Goal: Task Accomplishment & Management: Complete application form

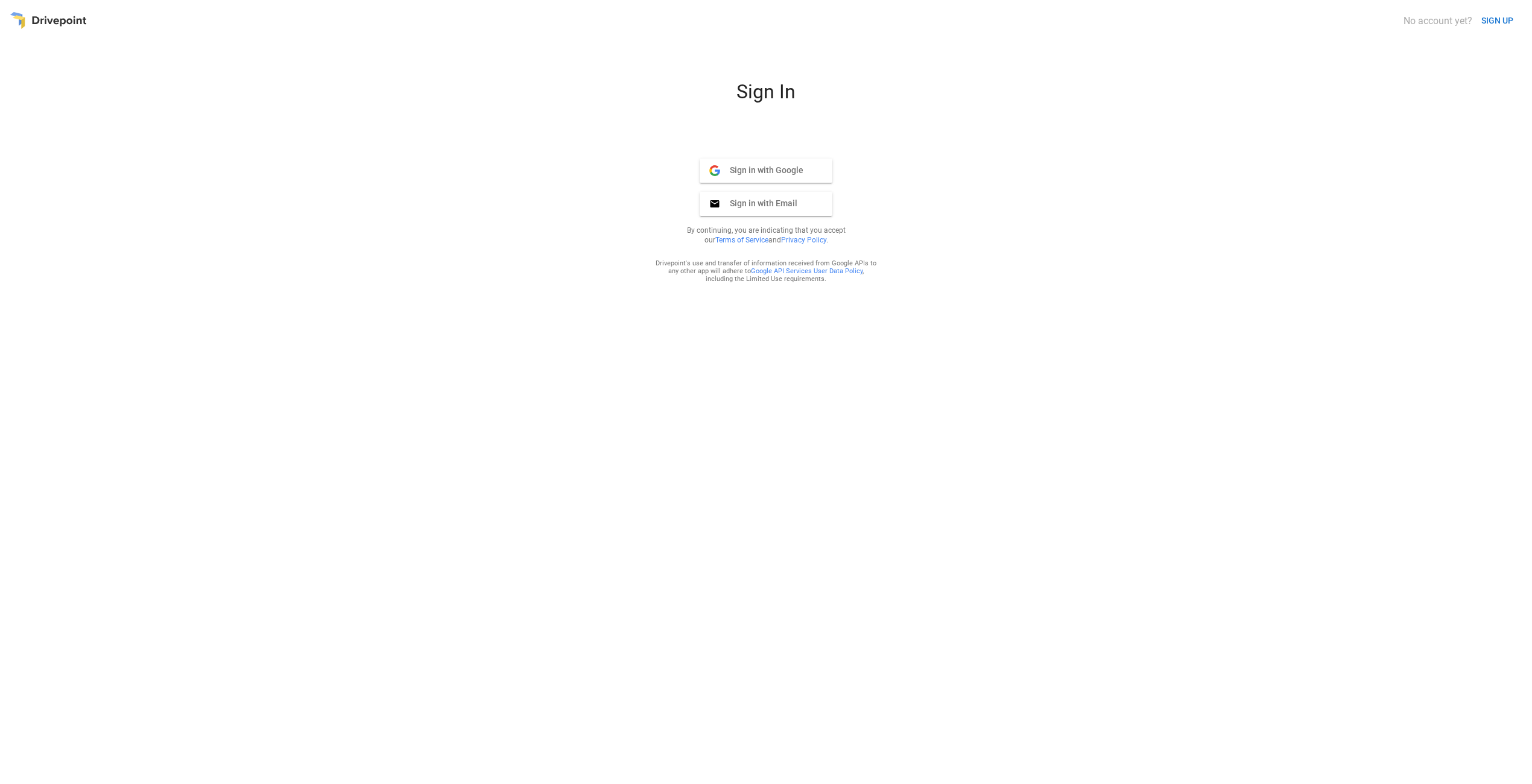
click at [779, 205] on span "Sign in with Email" at bounding box center [759, 203] width 77 height 10
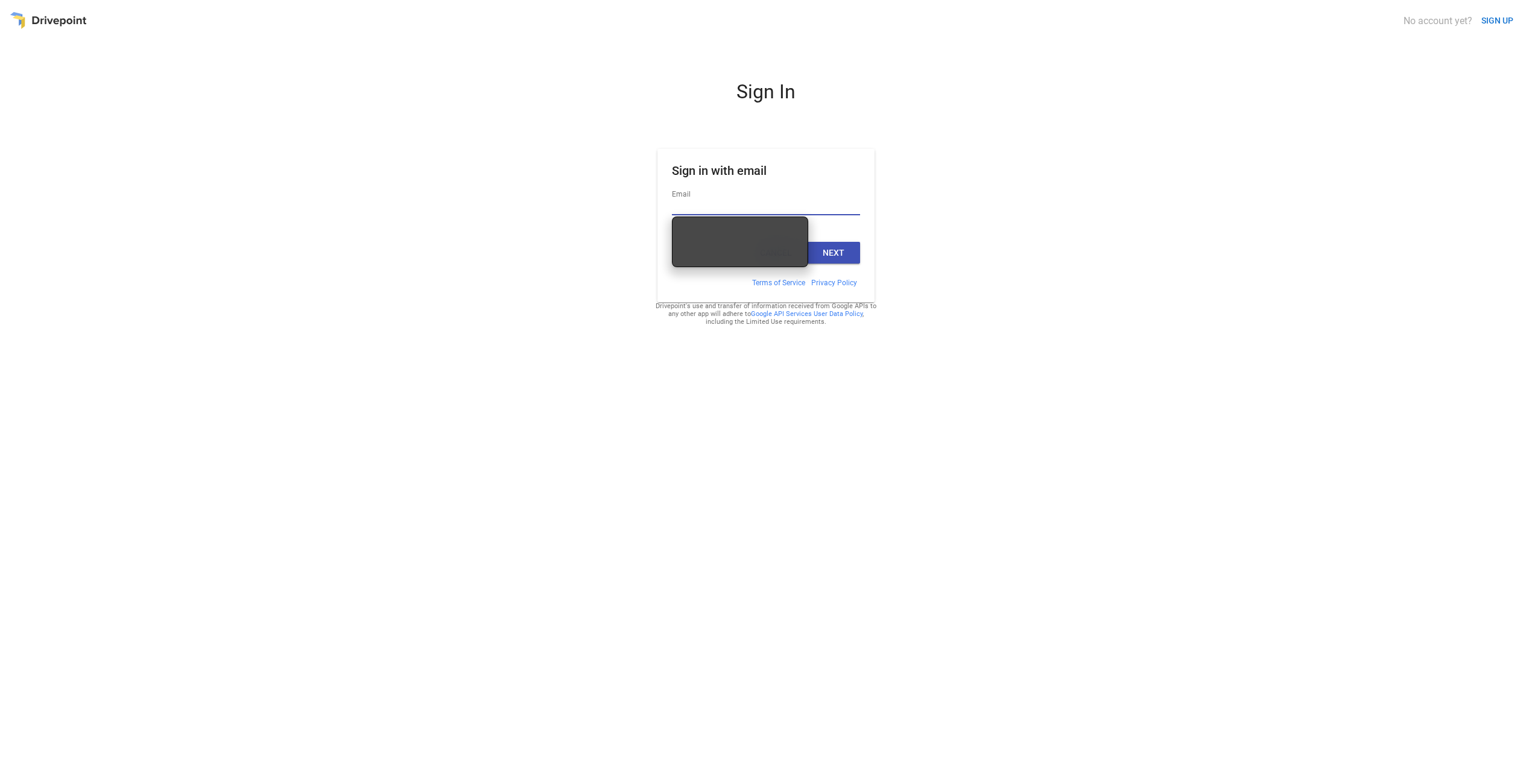
click at [774, 207] on input "Email" at bounding box center [766, 207] width 188 height 16
drag, startPoint x: 787, startPoint y: 206, endPoint x: 832, endPoint y: 205, distance: 45.0
click at [797, 207] on input "Email" at bounding box center [766, 207] width 188 height 16
click at [823, 201] on input "Email" at bounding box center [766, 207] width 188 height 16
click at [983, 211] on div "Sign In Sign in with email Email Cancel Next Terms of Service Privacy Policy Dr…" at bounding box center [766, 427] width 1513 height 694
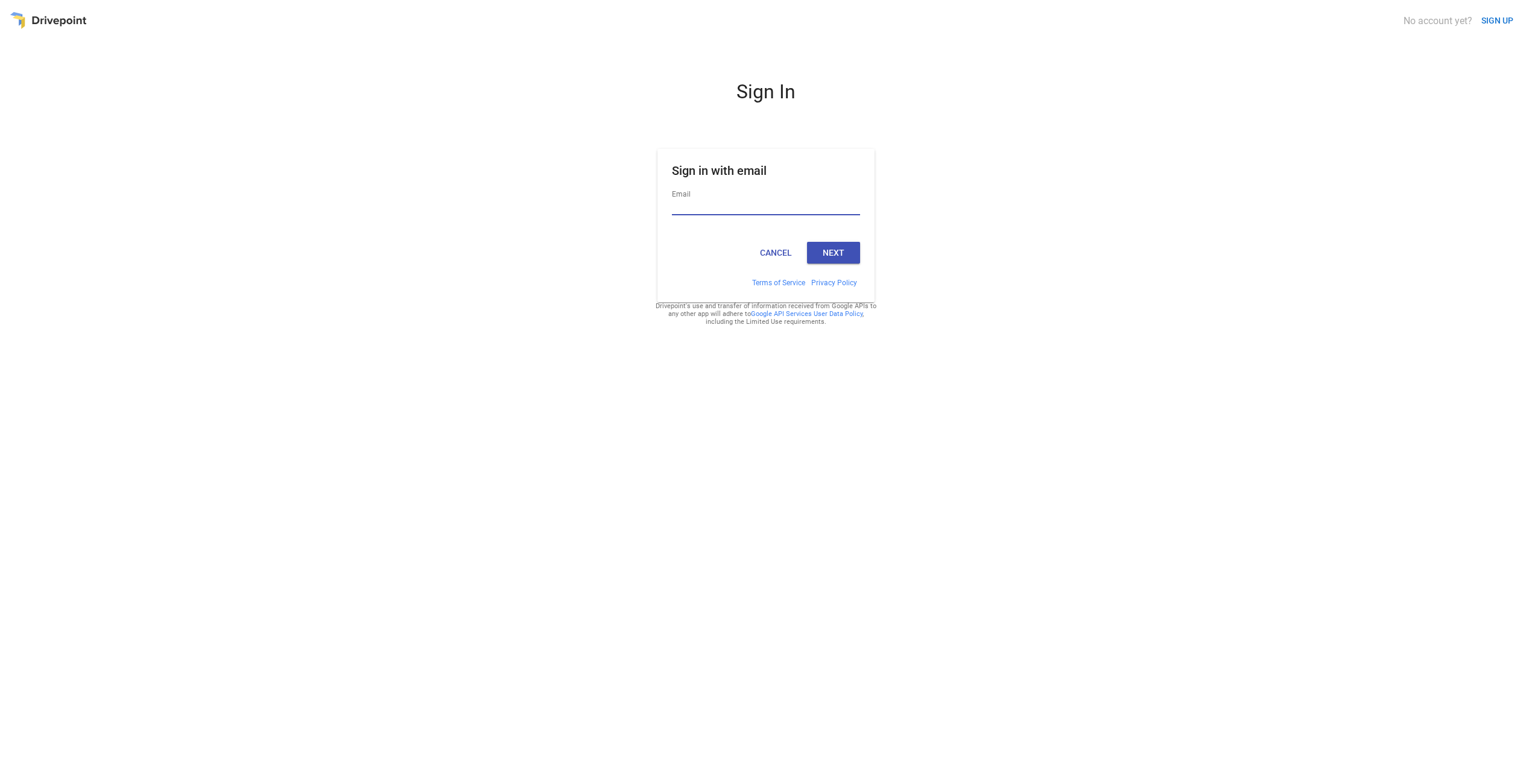
click at [716, 204] on input "Email" at bounding box center [766, 207] width 188 height 16
type input "**********"
click at [837, 243] on button "Next" at bounding box center [833, 252] width 53 height 22
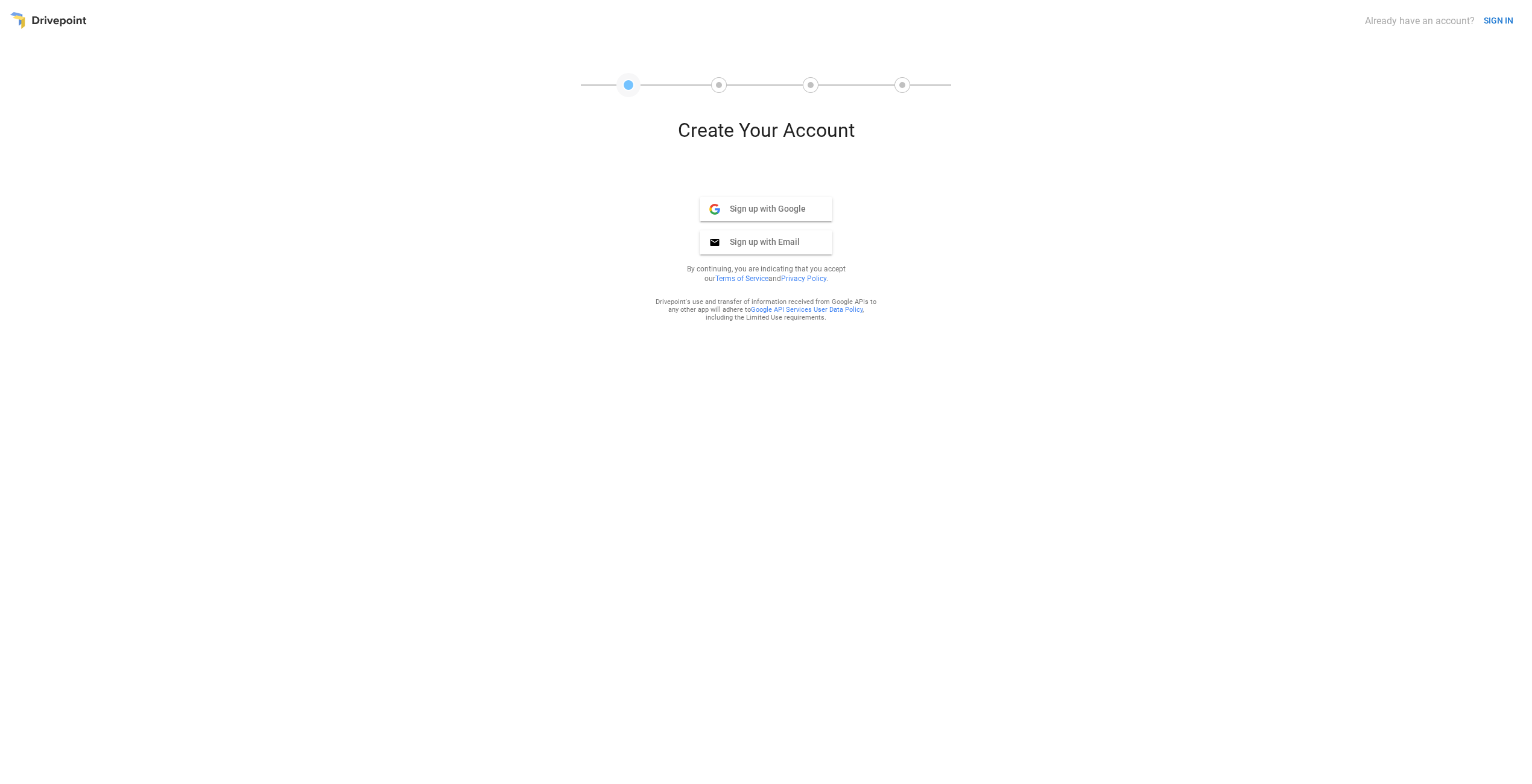
click at [785, 241] on span "Sign up with Email" at bounding box center [760, 242] width 79 height 10
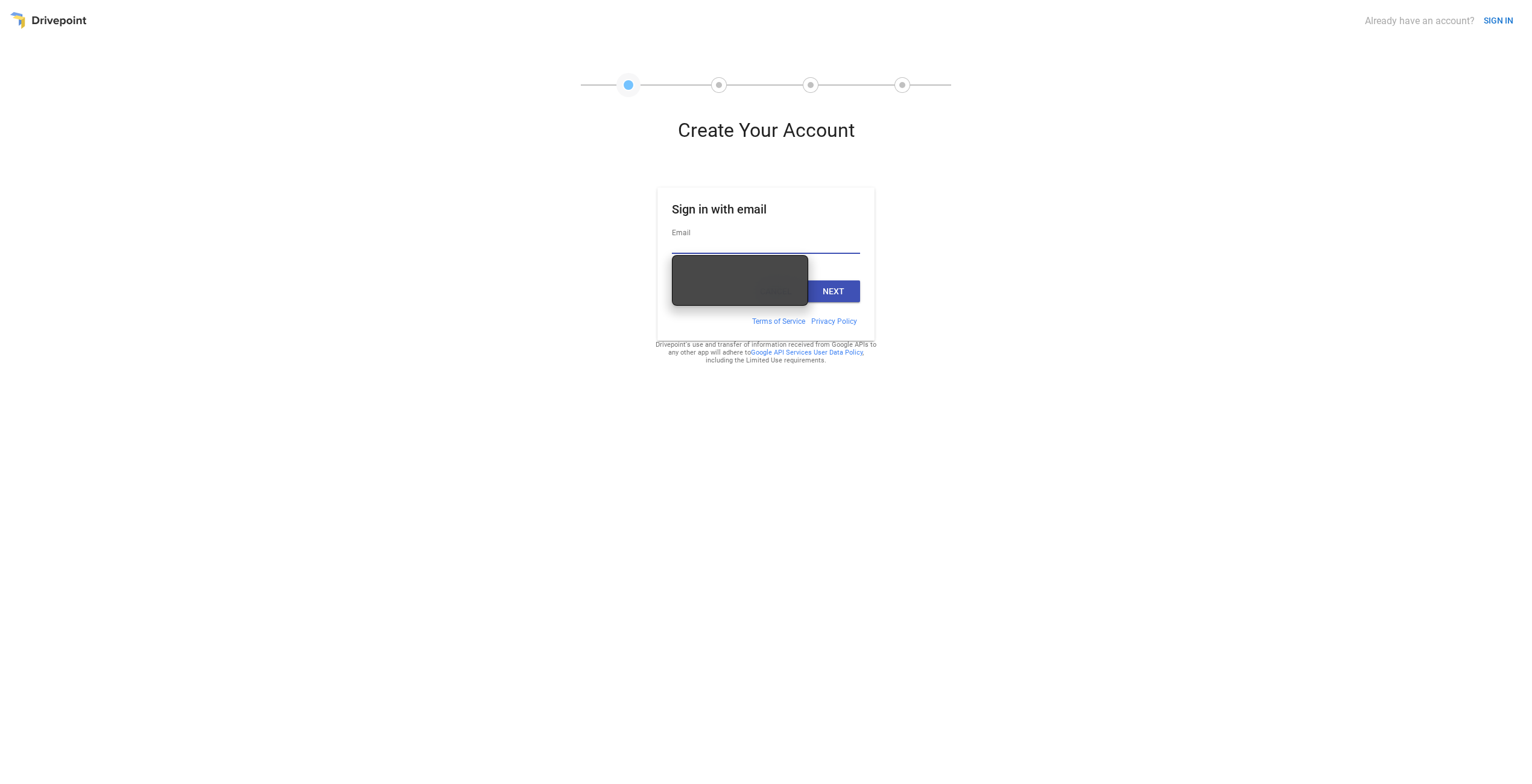
click at [738, 247] on input "Email" at bounding box center [766, 246] width 188 height 16
type input "**********"
click at [834, 290] on button "Next" at bounding box center [833, 291] width 53 height 22
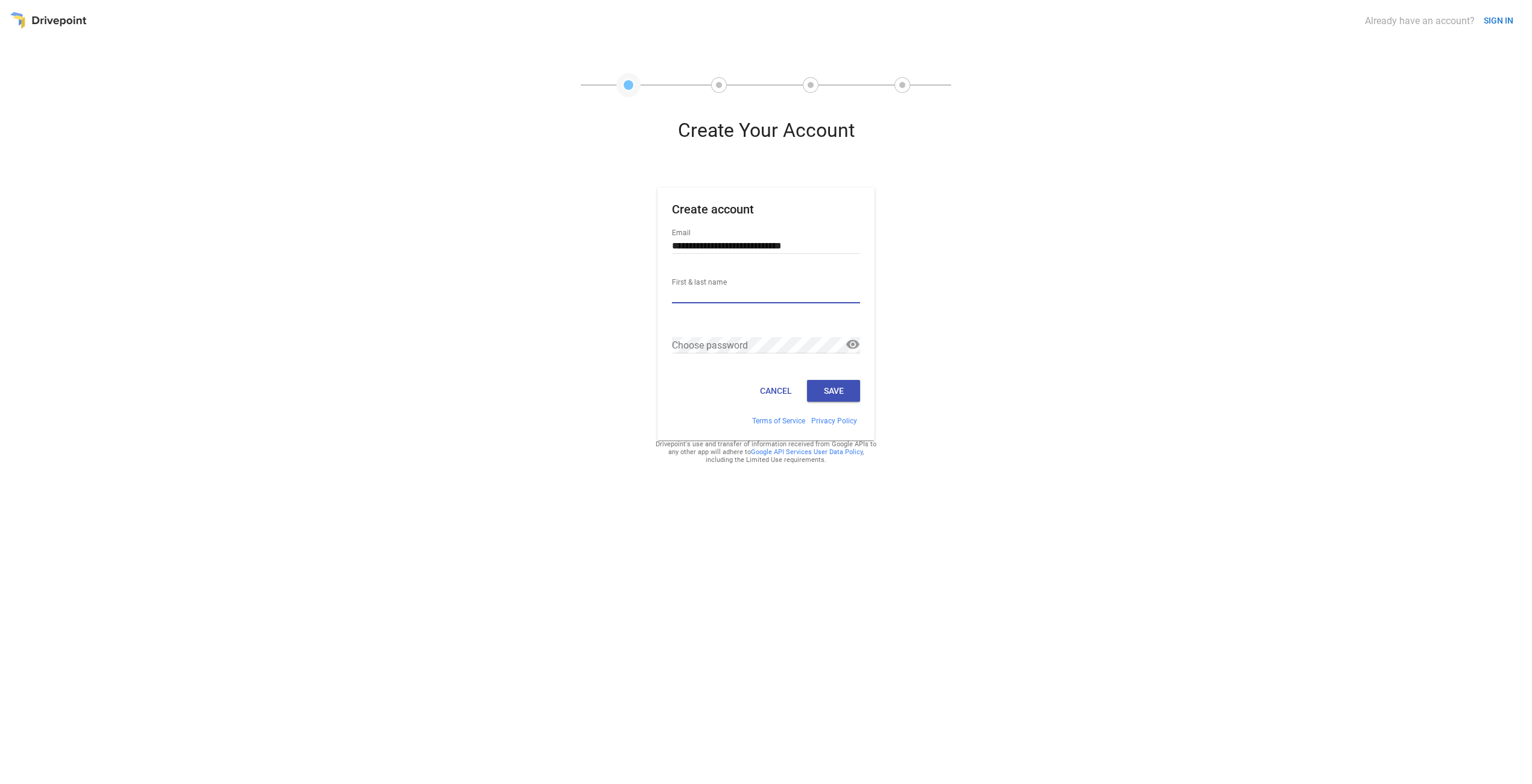
click at [744, 294] on input "First & last name" at bounding box center [766, 296] width 188 height 16
type input "**********"
click at [846, 343] on link at bounding box center [853, 344] width 15 height 15
click at [849, 390] on button "Save" at bounding box center [833, 391] width 53 height 22
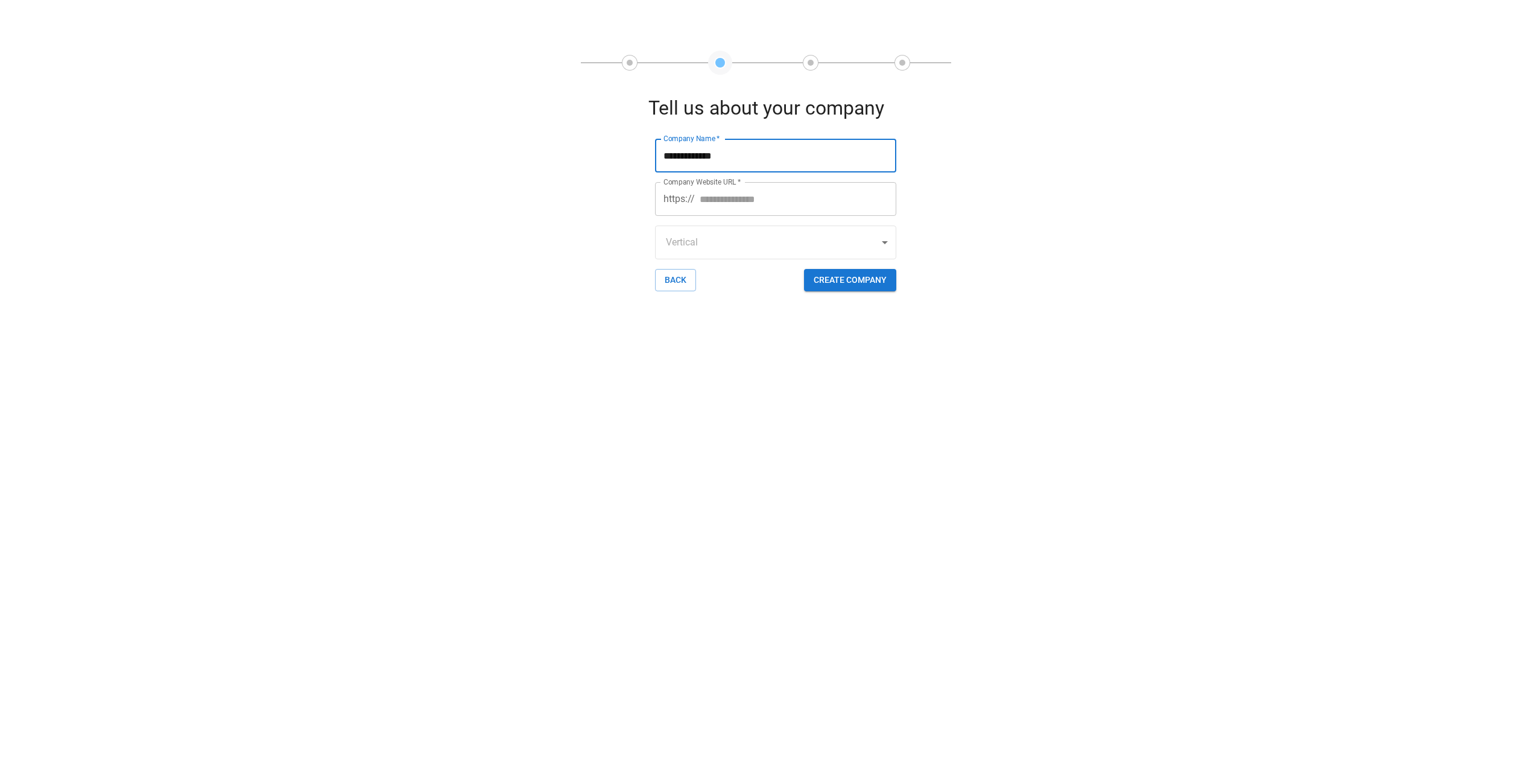
type input "**********"
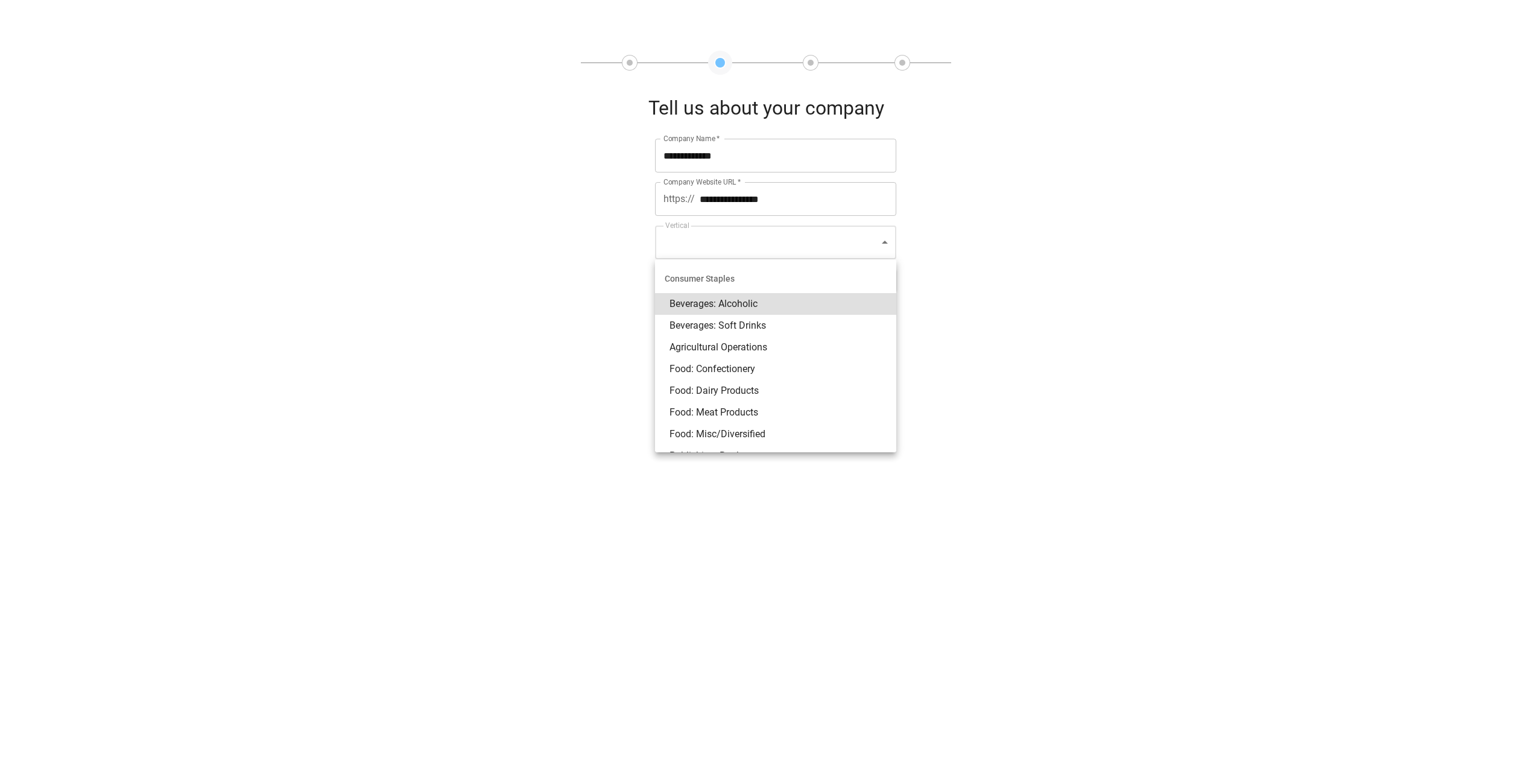
click at [754, 0] on body "**********" at bounding box center [766, 0] width 1532 height 0
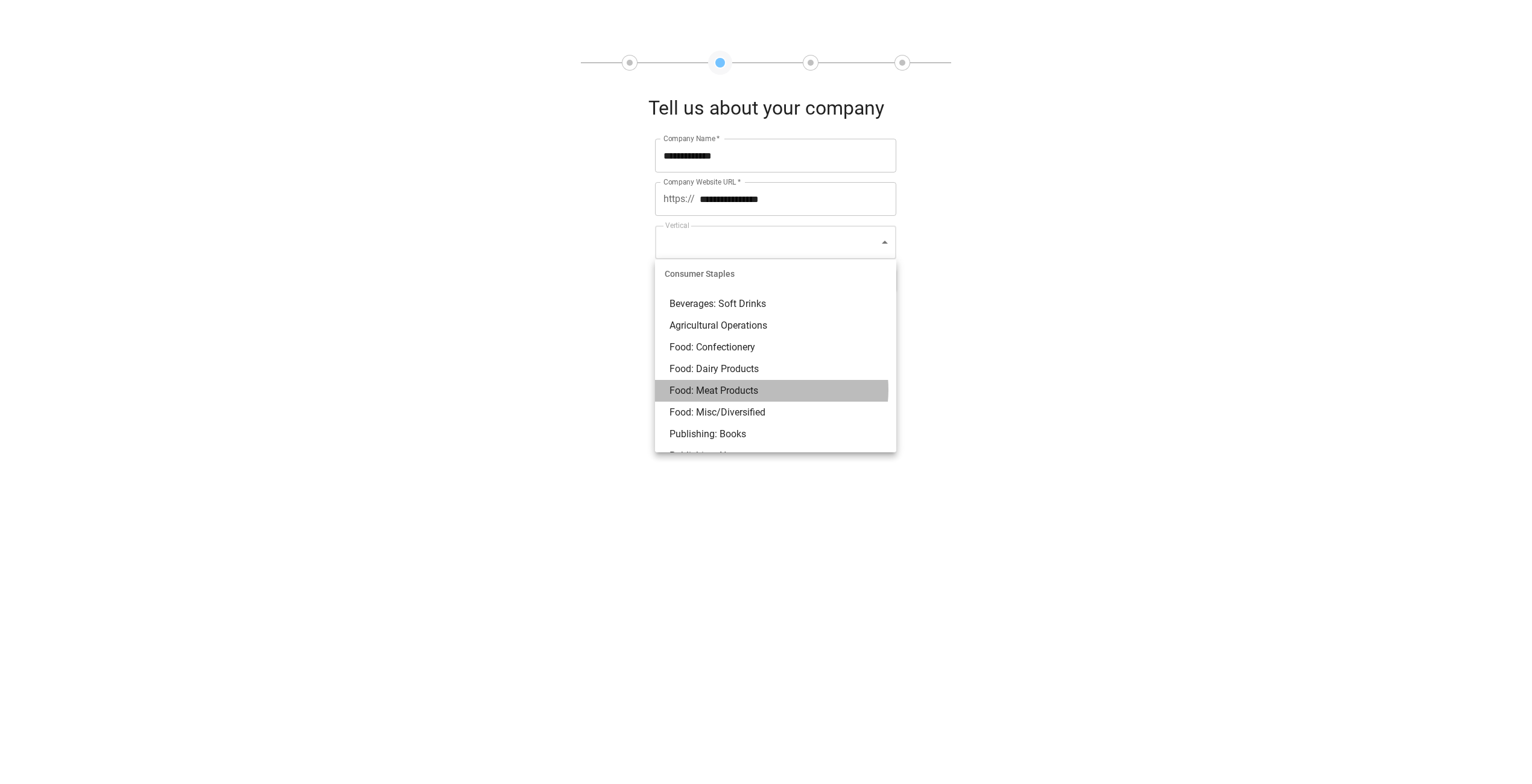
click at [763, 390] on li "Food: Meat Products" at bounding box center [776, 391] width 241 height 22
type input "******"
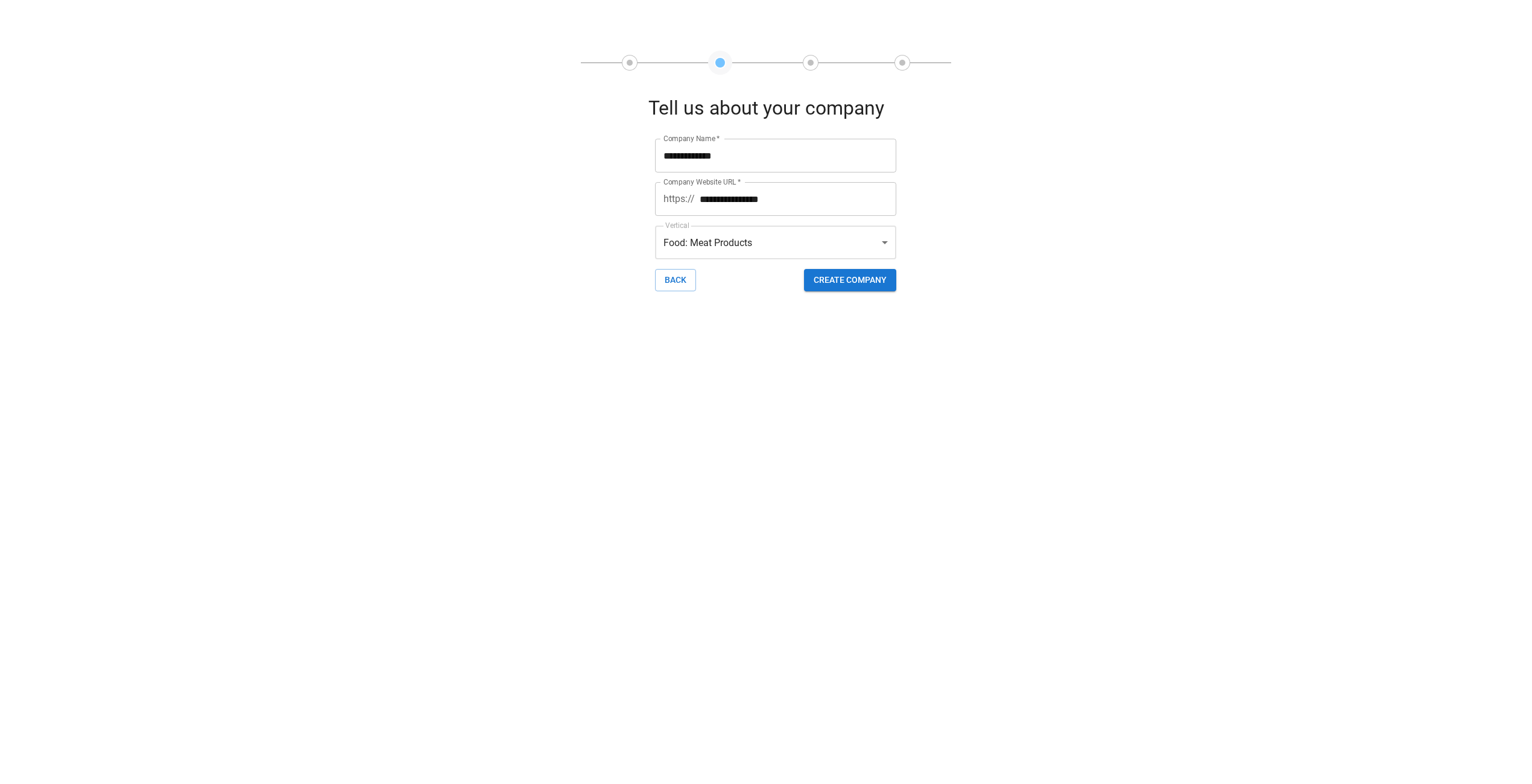
click at [851, 288] on button "Create Company" at bounding box center [850, 280] width 92 height 23
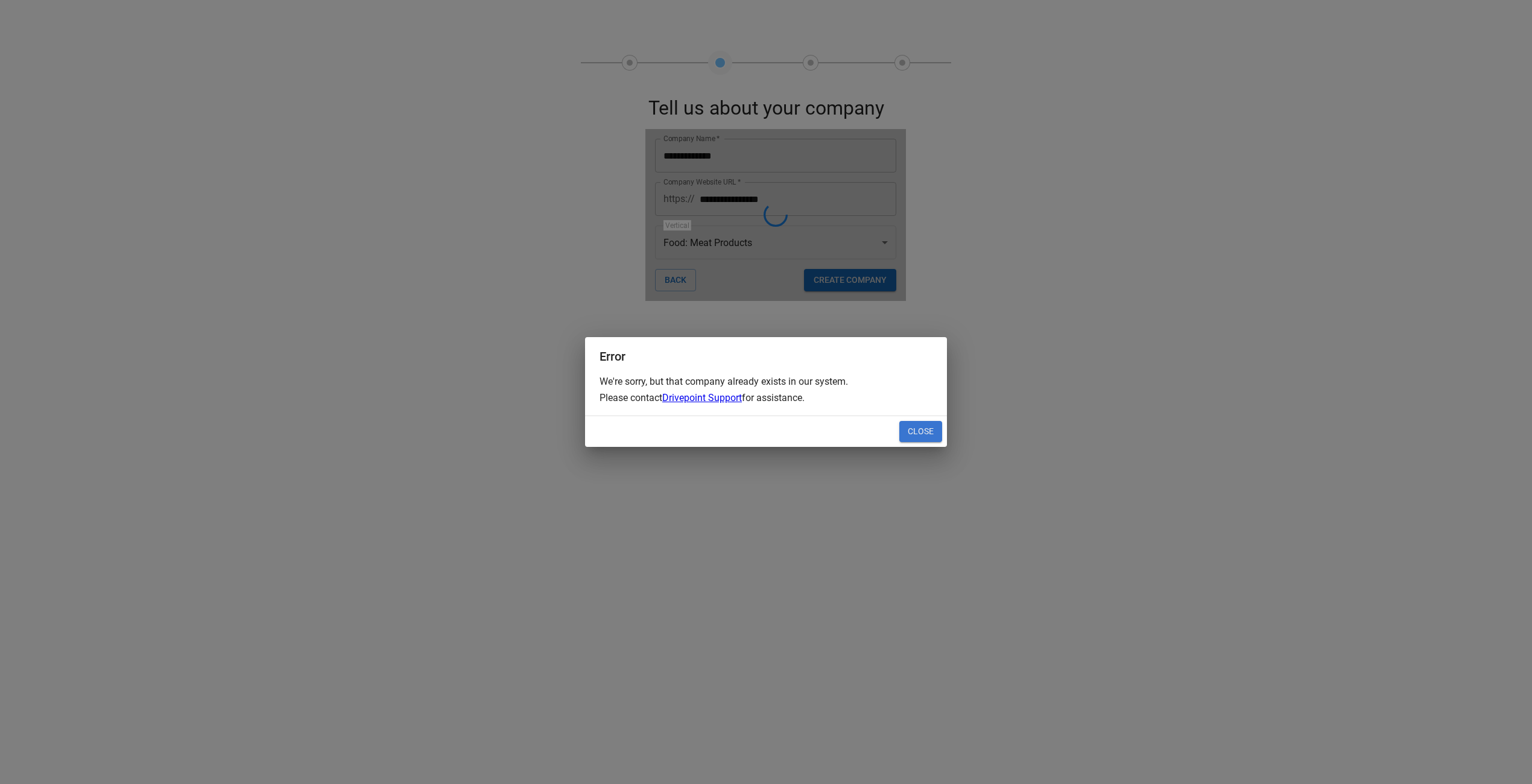
click at [919, 433] on button "Close" at bounding box center [920, 432] width 43 height 22
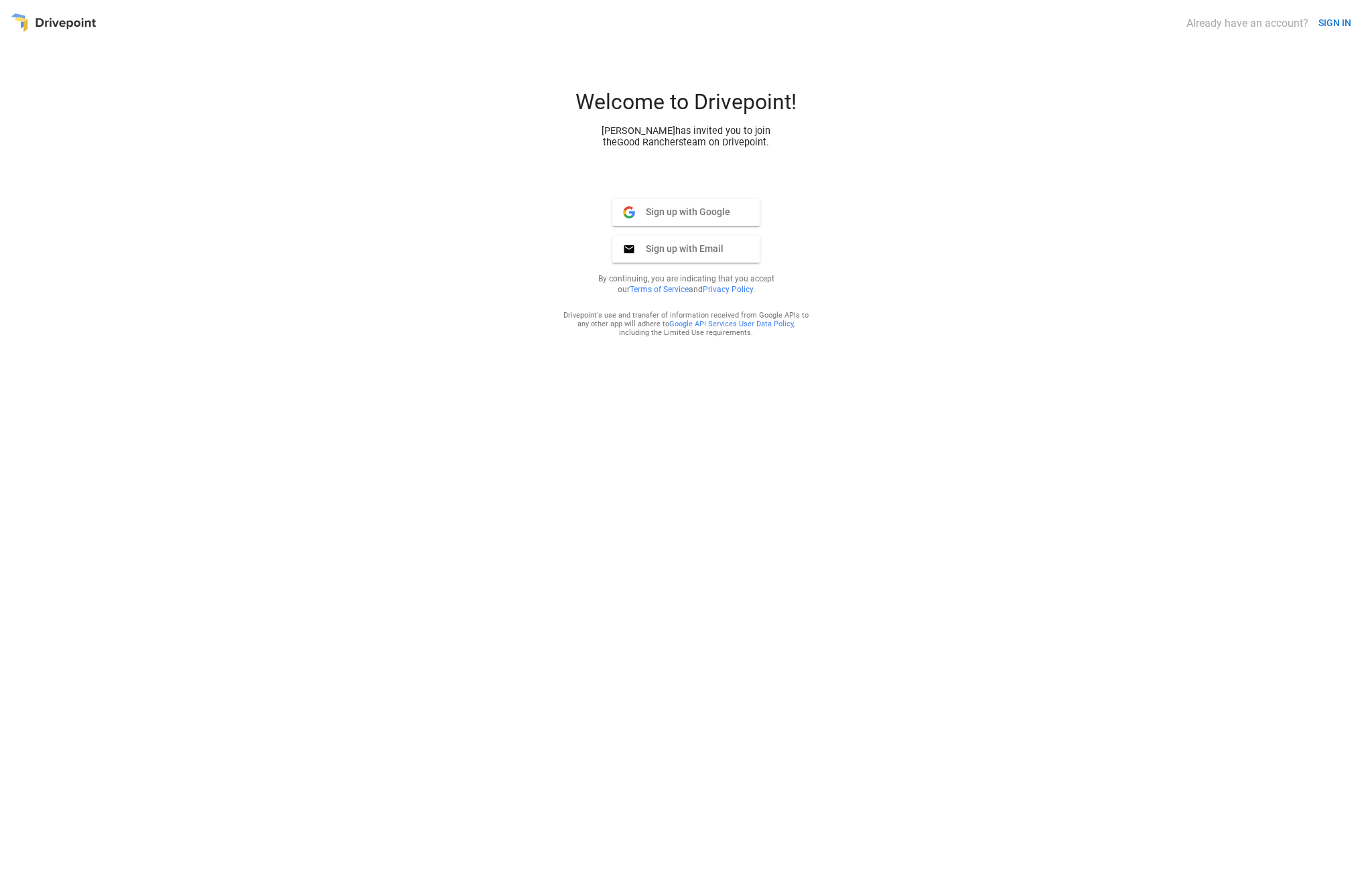
click at [701, 214] on span "Sign up with Google" at bounding box center [683, 212] width 95 height 12
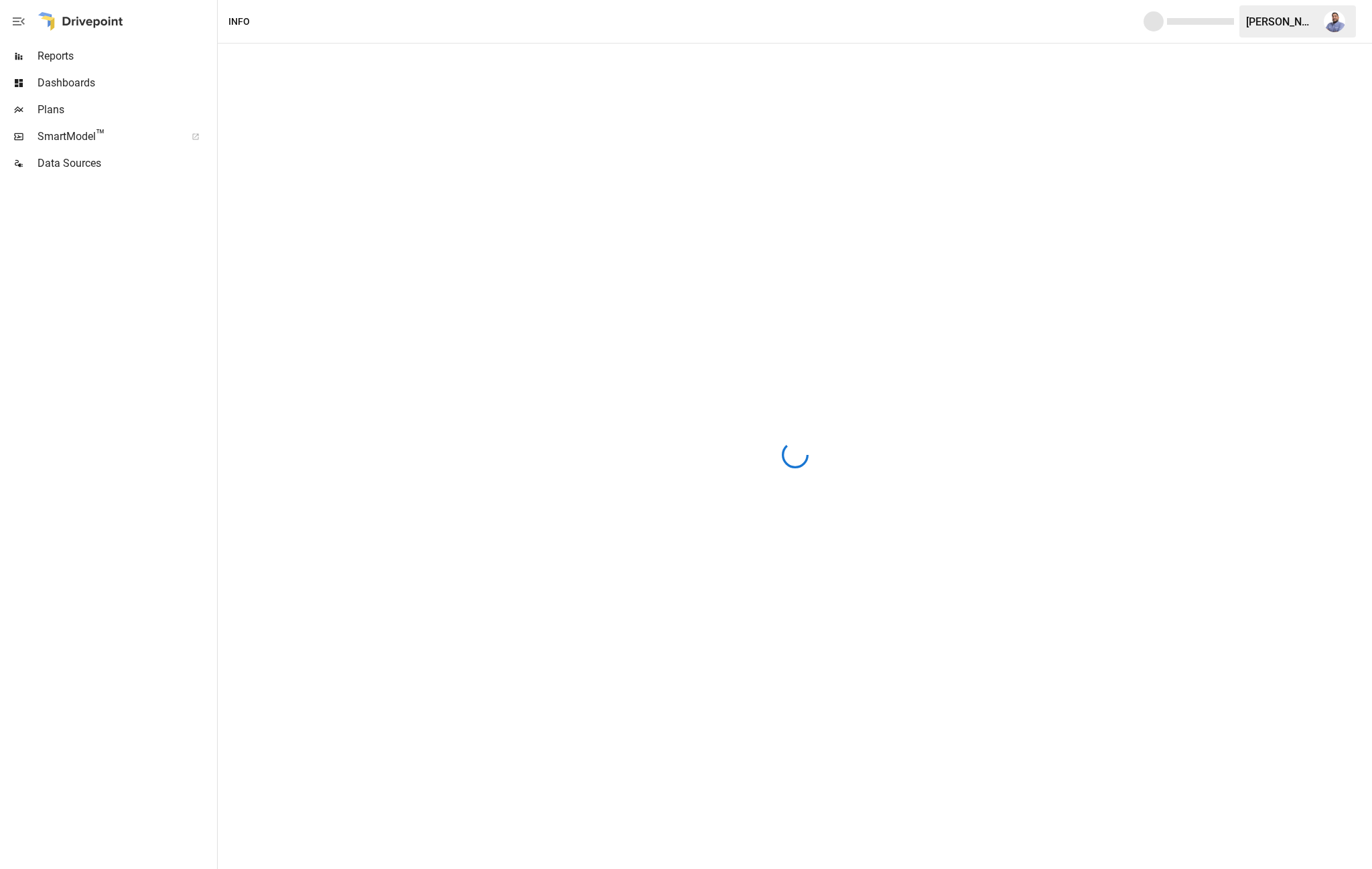
click at [58, 106] on span "Plans" at bounding box center [126, 109] width 177 height 16
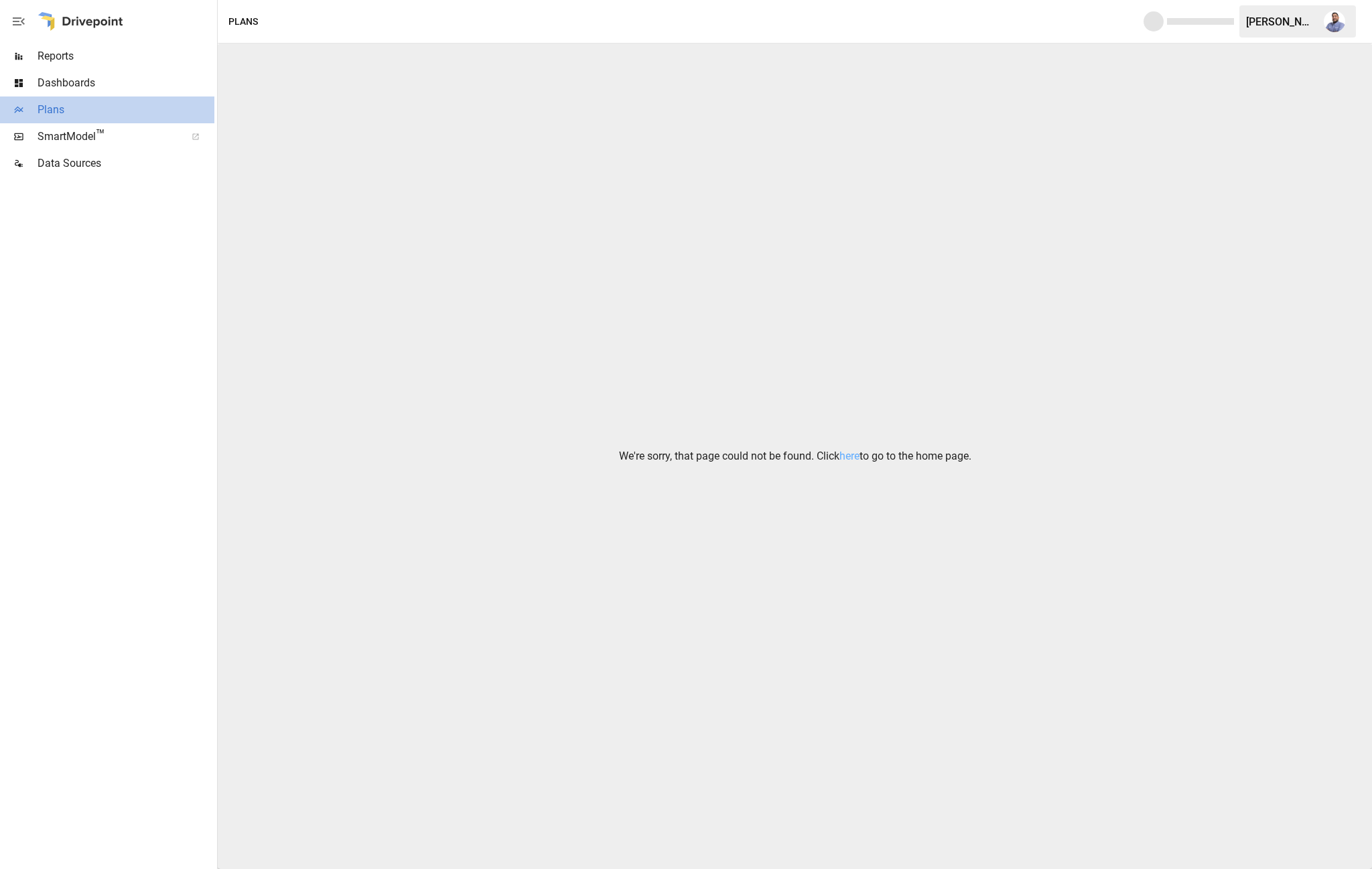
click at [124, 113] on span "Plans" at bounding box center [126, 109] width 177 height 16
click at [91, 87] on span "Dashboards" at bounding box center [126, 83] width 177 height 16
click at [84, 62] on span "Reports" at bounding box center [126, 56] width 177 height 16
click at [113, 107] on span "Plans" at bounding box center [126, 109] width 177 height 16
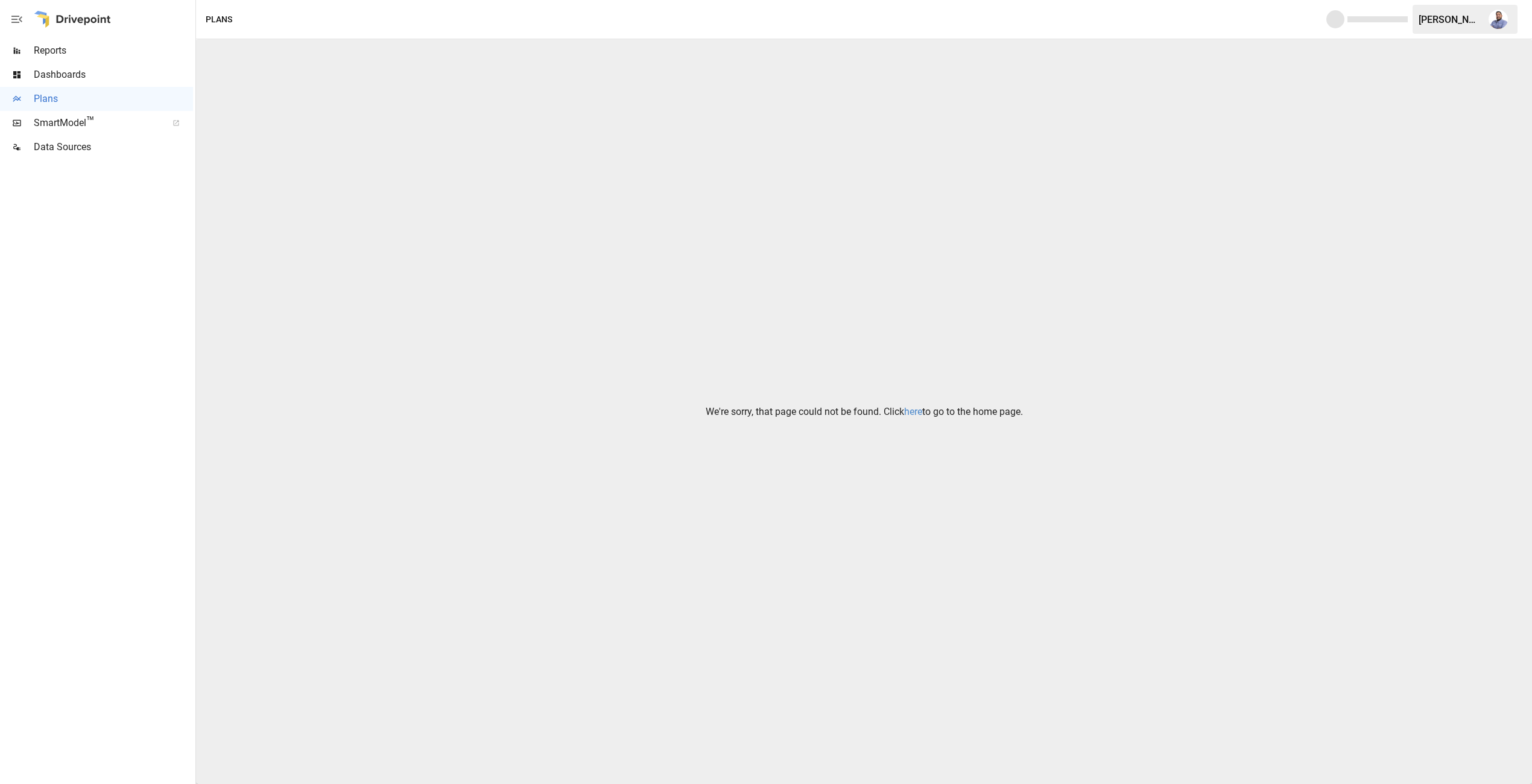
click at [910, 413] on p "We're sorry, that page could not be found. Click here to go to the home page." at bounding box center [864, 412] width 318 height 15
click at [910, 413] on link "here" at bounding box center [913, 411] width 18 height 11
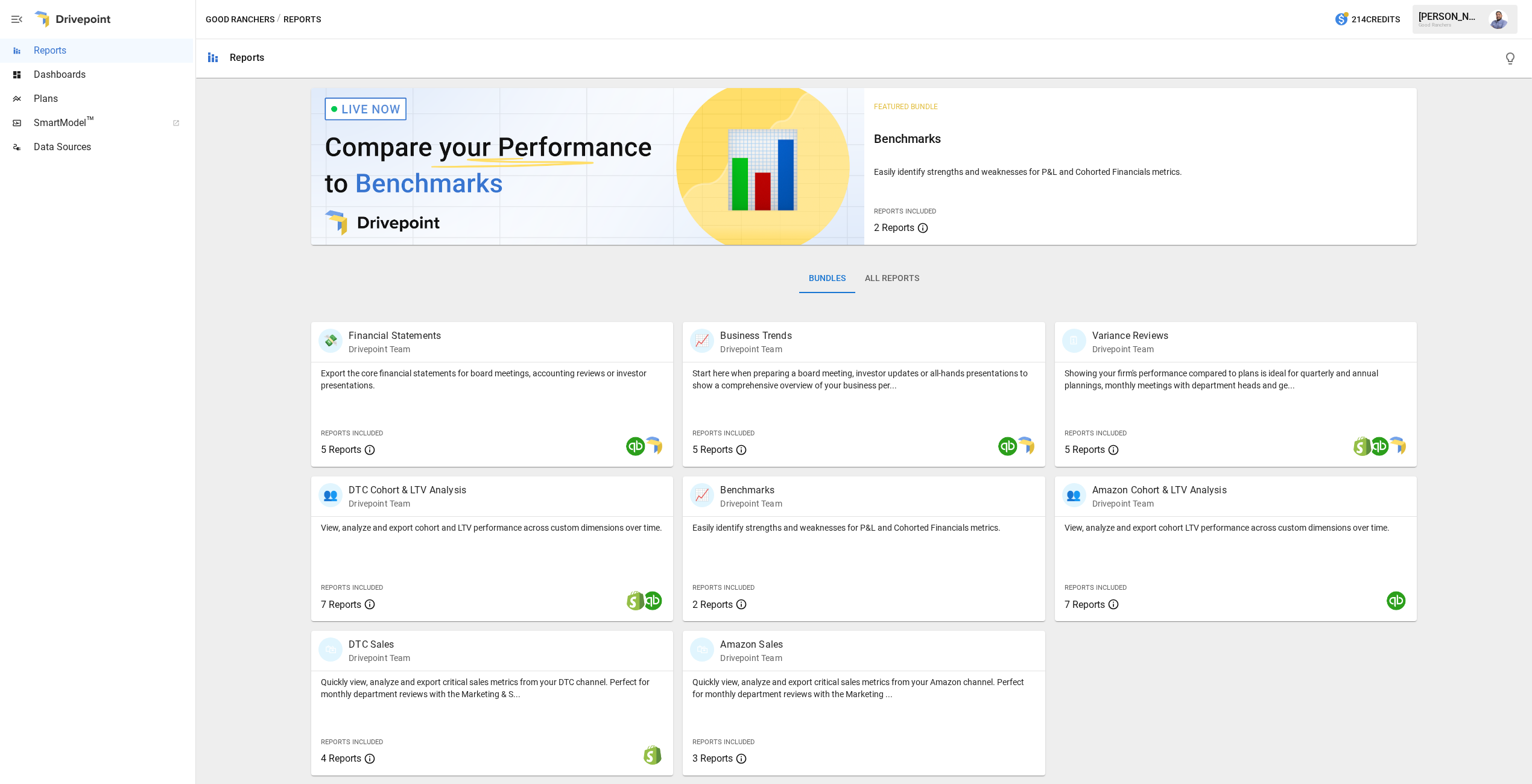
click at [82, 97] on span "Plans" at bounding box center [113, 98] width 159 height 15
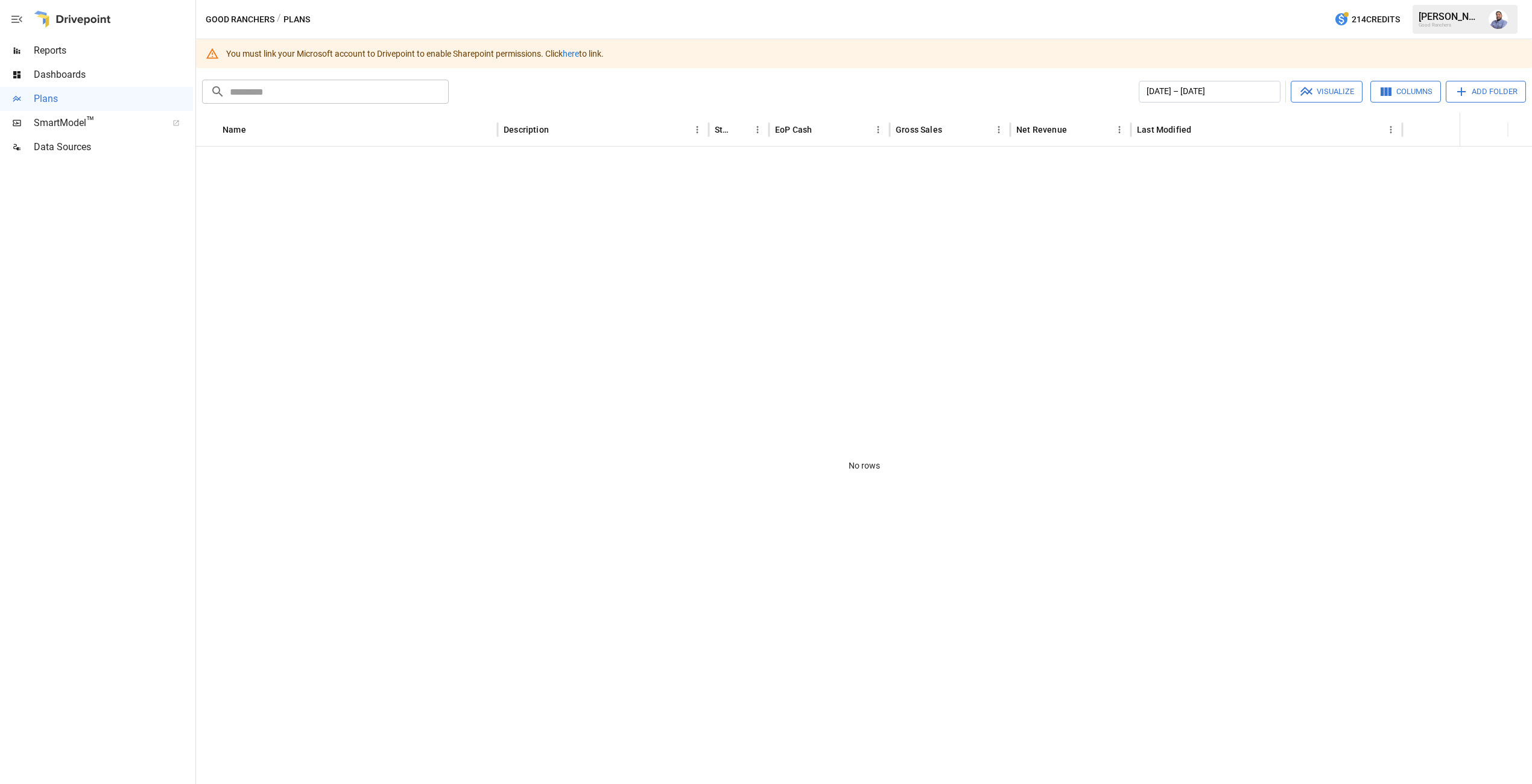
click at [563, 56] on div "You must link your Microsoft account to Drivepoint to enable Sharepoint permiss…" at bounding box center [415, 53] width 378 height 22
click at [584, 56] on div "You must link your Microsoft account to Drivepoint to enable Sharepoint permiss…" at bounding box center [415, 53] width 378 height 22
click at [571, 54] on link "here" at bounding box center [571, 53] width 17 height 10
